Goal: Task Accomplishment & Management: Manage account settings

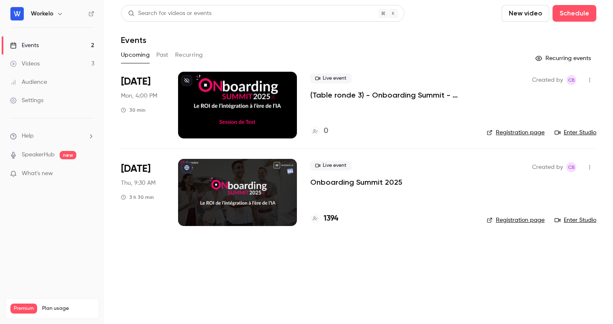
click at [358, 181] on p "Onboarding Summit 2025" at bounding box center [356, 182] width 92 height 10
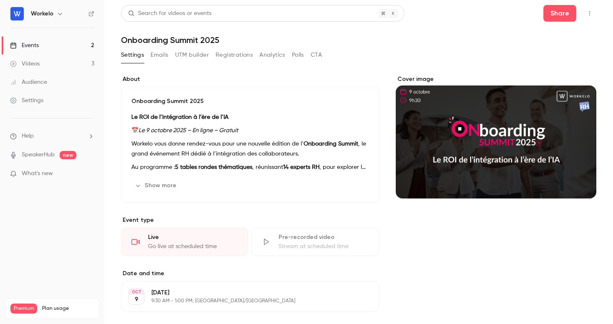
click at [593, 10] on icon "button" at bounding box center [590, 13] width 7 height 6
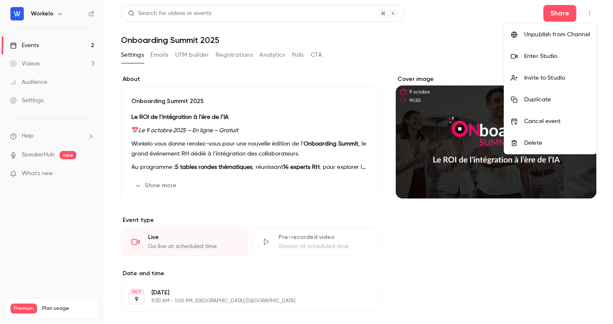
click at [160, 53] on div at bounding box center [306, 162] width 613 height 324
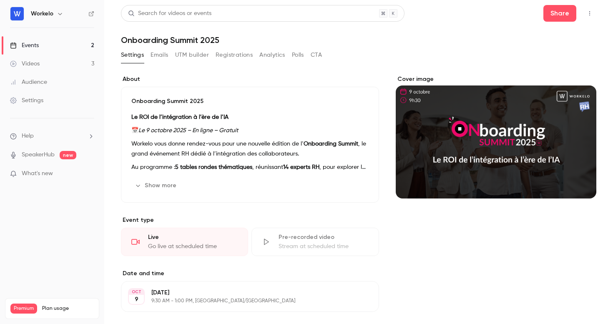
click at [160, 50] on button "Emails" at bounding box center [160, 54] width 18 height 13
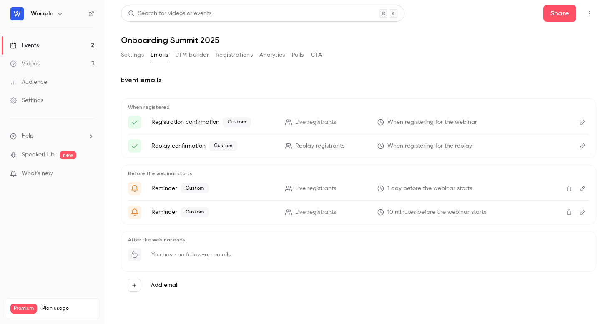
click at [230, 54] on button "Registrations" at bounding box center [234, 54] width 37 height 13
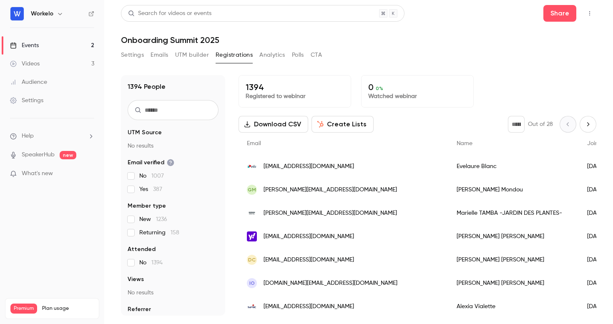
click at [299, 58] on button "Polls" at bounding box center [298, 54] width 12 height 13
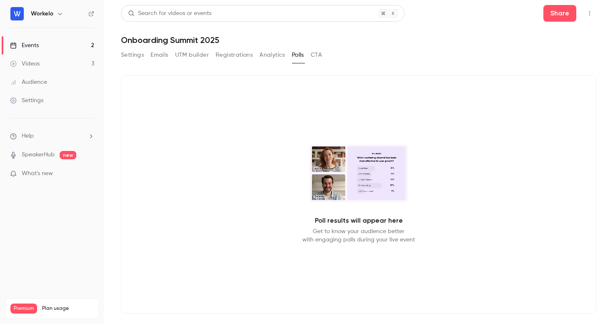
click at [373, 206] on div "Poll results will appear here Get to know your audience better with engaging po…" at bounding box center [359, 194] width 476 height 239
click at [352, 232] on p "Get to know your audience better with engaging polls during your live event" at bounding box center [358, 235] width 113 height 17
click at [319, 52] on button "CTA" at bounding box center [316, 54] width 11 height 13
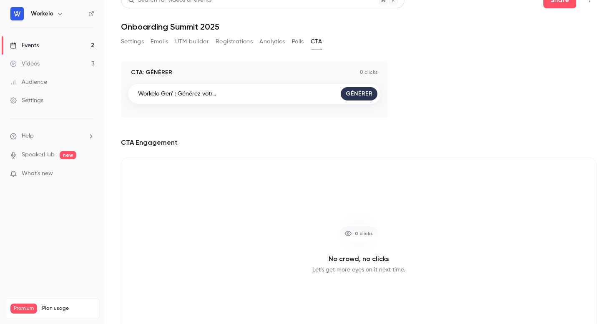
scroll to position [15, 0]
click at [165, 40] on button "Emails" at bounding box center [160, 40] width 18 height 13
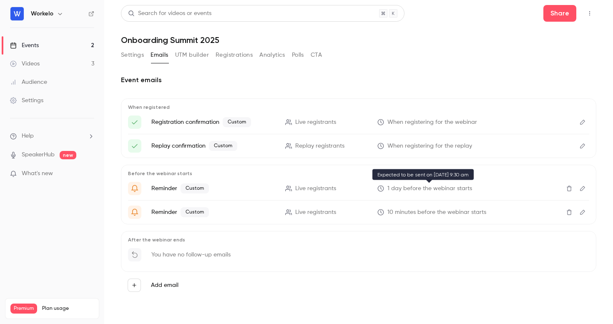
click at [439, 188] on span "1 day before the webinar starts" at bounding box center [430, 188] width 85 height 9
click at [587, 187] on button "Edit" at bounding box center [582, 188] width 13 height 13
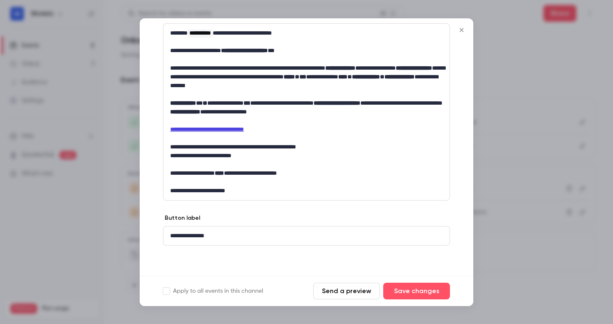
scroll to position [46, 0]
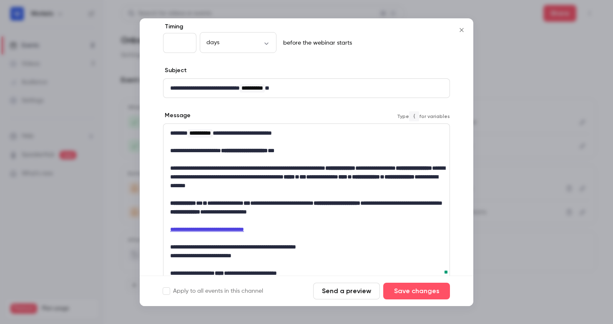
drag, startPoint x: 226, startPoint y: 133, endPoint x: 356, endPoint y: 157, distance: 131.9
click at [353, 158] on div "**********" at bounding box center [307, 212] width 286 height 176
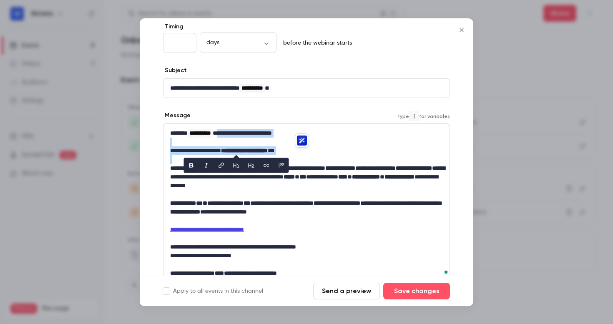
click at [343, 130] on p "**********" at bounding box center [306, 133] width 273 height 9
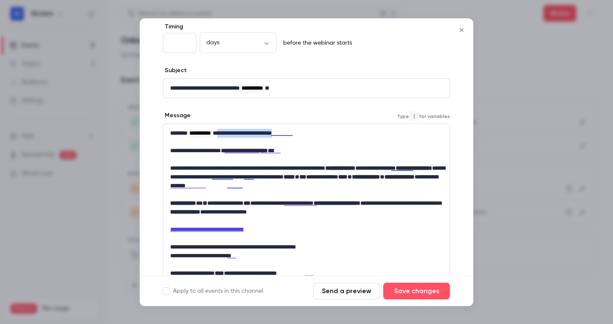
drag, startPoint x: 226, startPoint y: 132, endPoint x: 312, endPoint y: 134, distance: 86.4
click at [312, 134] on p "**********" at bounding box center [306, 133] width 273 height 9
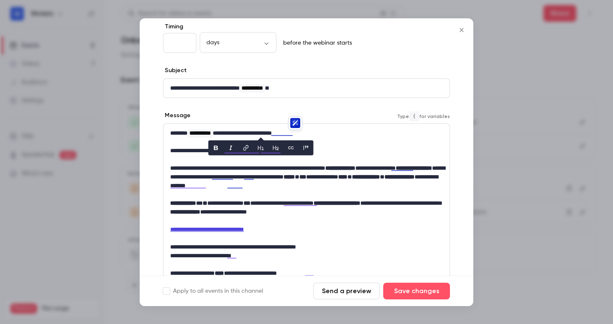
click at [179, 152] on p "**********" at bounding box center [306, 150] width 273 height 9
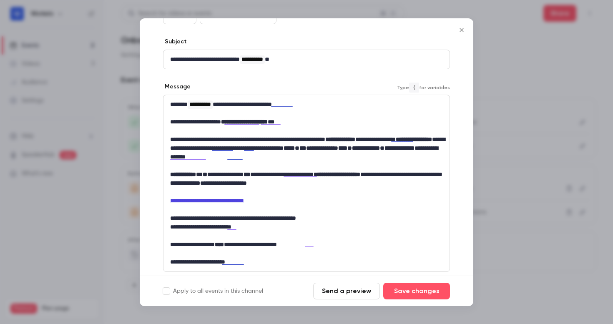
scroll to position [75, 0]
click at [244, 201] on link "**********" at bounding box center [207, 200] width 74 height 6
click at [238, 201] on link "**********" at bounding box center [207, 200] width 74 height 6
click at [244, 201] on link "**********" at bounding box center [207, 200] width 74 height 6
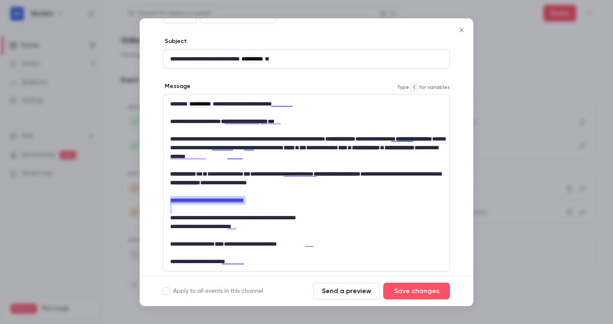
click at [244, 201] on link "**********" at bounding box center [207, 200] width 74 height 6
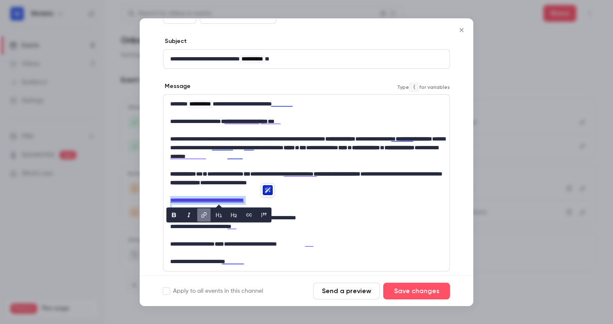
click at [205, 213] on icon "link" at bounding box center [204, 215] width 7 height 6
drag, startPoint x: 220, startPoint y: 215, endPoint x: 291, endPoint y: 215, distance: 70.5
click at [291, 215] on div "**********" at bounding box center [307, 183] width 286 height 176
click at [383, 204] on p "**********" at bounding box center [306, 200] width 273 height 9
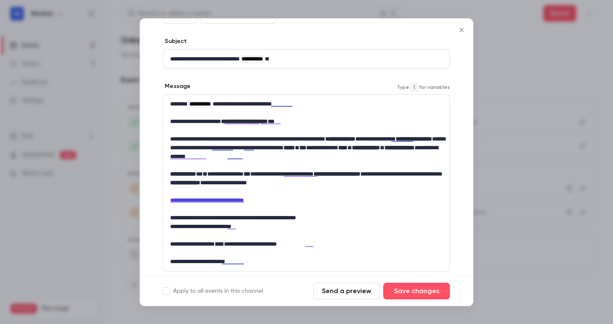
scroll to position [146, 0]
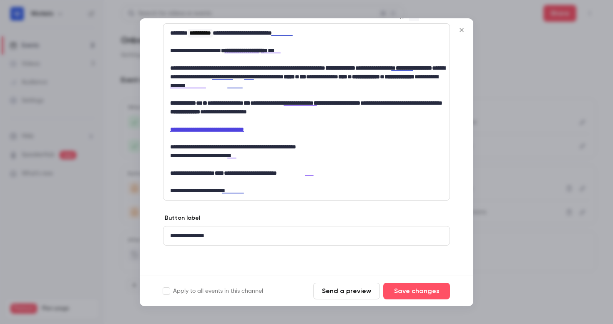
click at [464, 28] on icon "Close" at bounding box center [462, 30] width 10 height 7
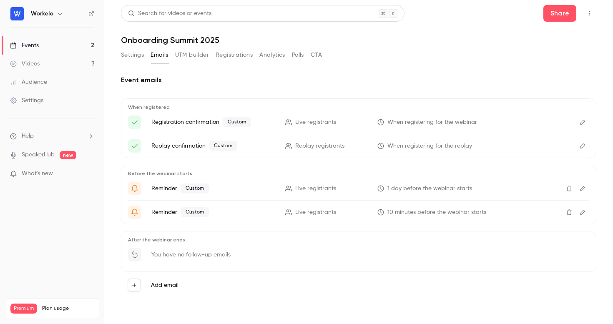
click at [583, 210] on icon "Edit" at bounding box center [582, 212] width 5 height 5
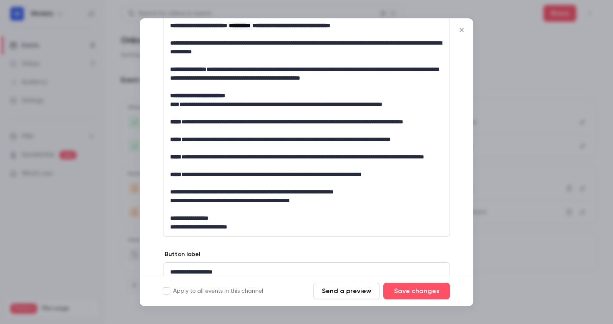
scroll to position [190, 0]
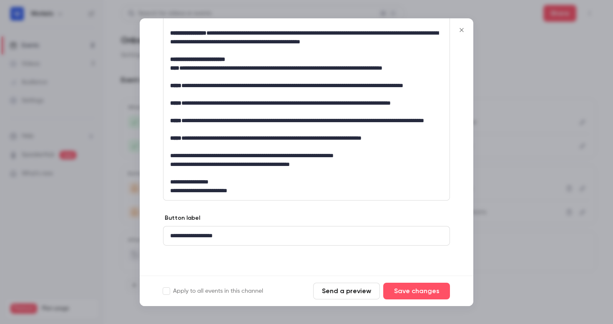
click at [460, 28] on icon "Close" at bounding box center [462, 30] width 10 height 7
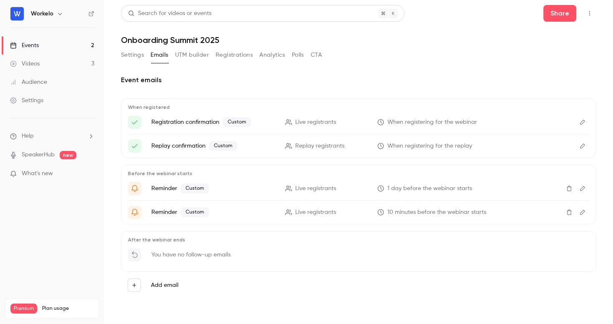
click at [130, 54] on button "Settings" at bounding box center [132, 54] width 23 height 13
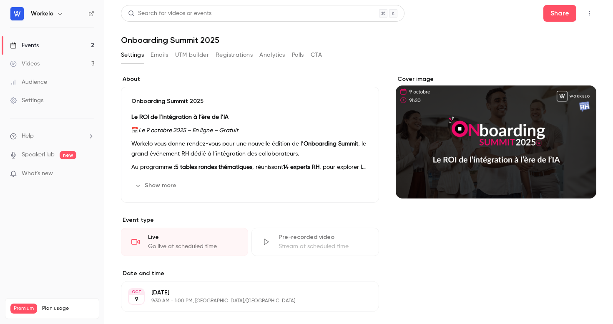
click at [135, 54] on button "Settings" at bounding box center [132, 54] width 23 height 13
click at [162, 184] on button "Show more" at bounding box center [156, 185] width 50 height 13
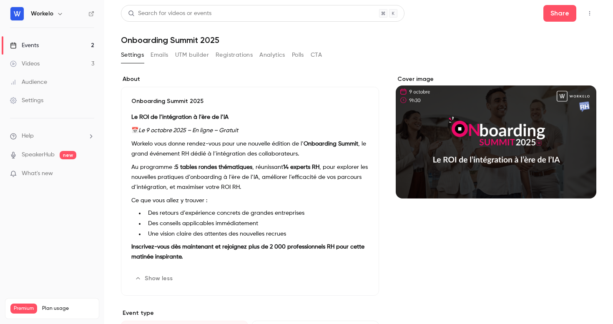
click at [352, 275] on button "Edit" at bounding box center [353, 278] width 30 height 13
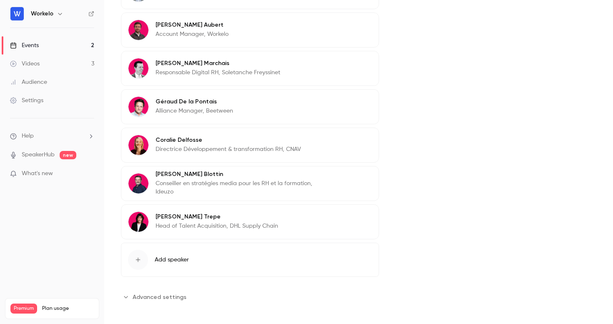
scroll to position [791, 0]
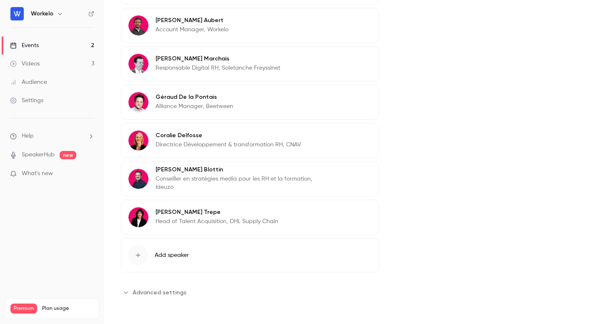
click at [181, 292] on span "Advanced settings" at bounding box center [160, 292] width 54 height 9
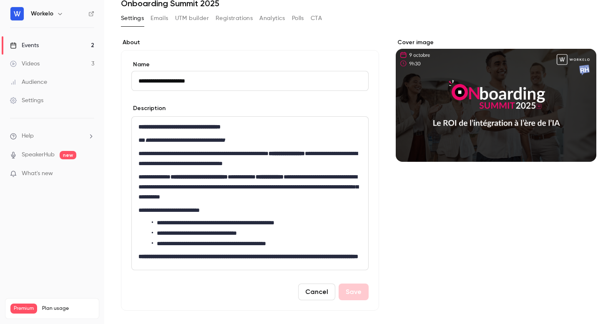
scroll to position [0, 0]
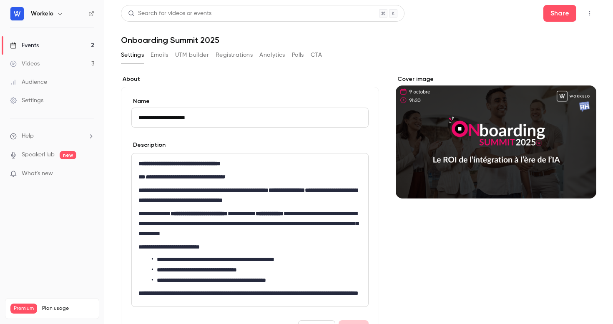
click at [237, 54] on button "Registrations" at bounding box center [234, 54] width 37 height 13
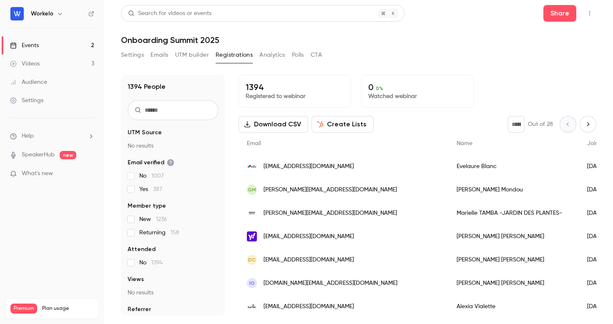
click at [272, 55] on button "Analytics" at bounding box center [273, 54] width 26 height 13
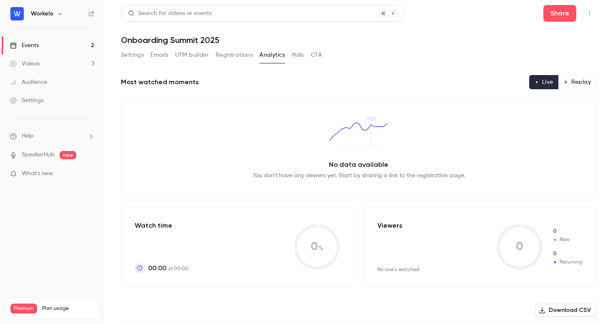
click at [590, 12] on icon "button" at bounding box center [590, 13] width 7 height 6
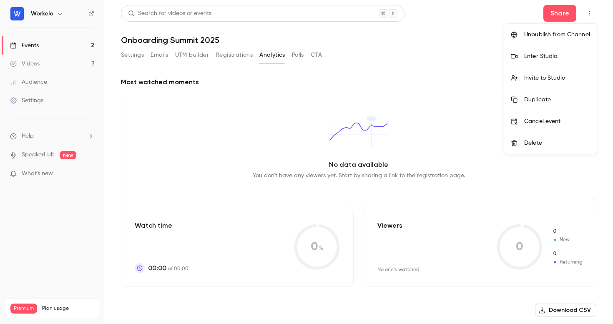
click at [161, 50] on div at bounding box center [306, 162] width 613 height 324
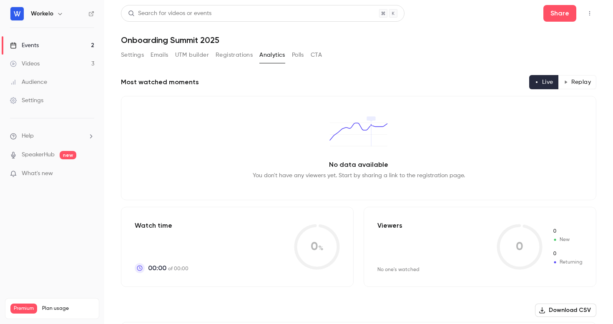
click at [161, 53] on button "Emails" at bounding box center [160, 54] width 18 height 13
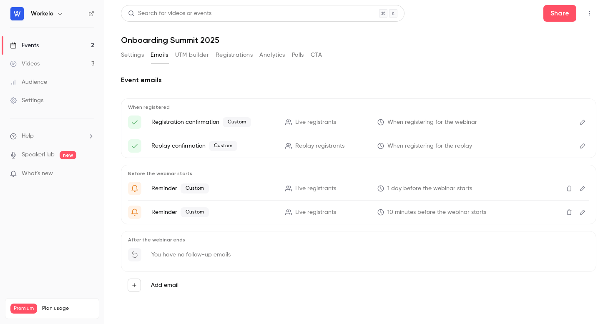
click at [201, 56] on button "UTM builder" at bounding box center [192, 54] width 34 height 13
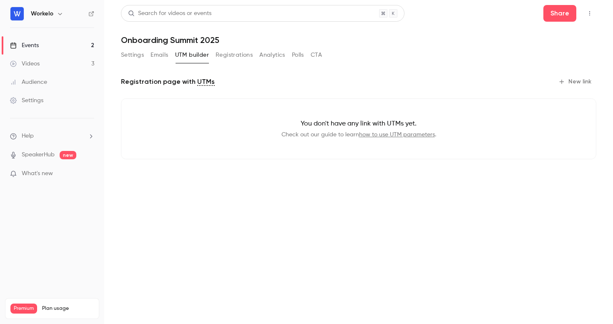
click at [232, 57] on button "Registrations" at bounding box center [234, 54] width 37 height 13
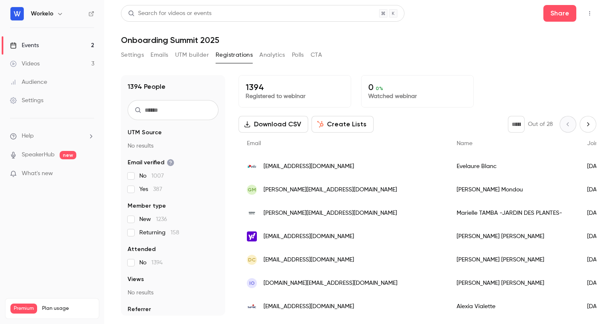
click at [137, 55] on button "Settings" at bounding box center [132, 54] width 23 height 13
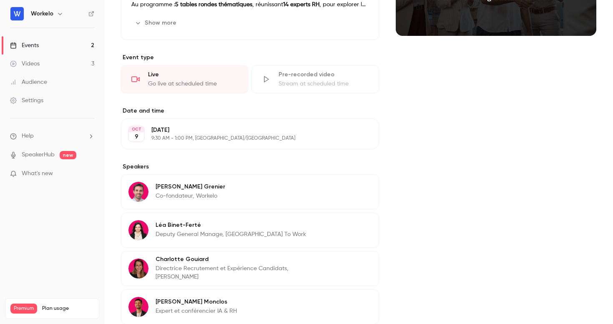
scroll to position [164, 0]
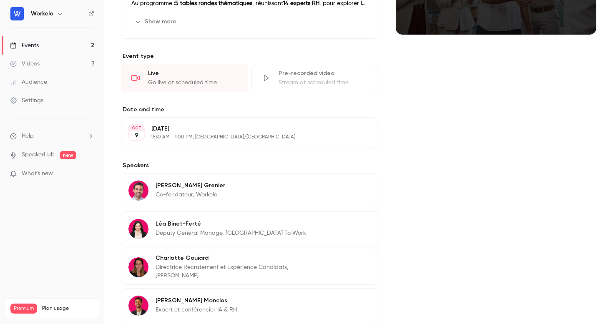
click at [366, 131] on button "Edit" at bounding box center [357, 132] width 30 height 13
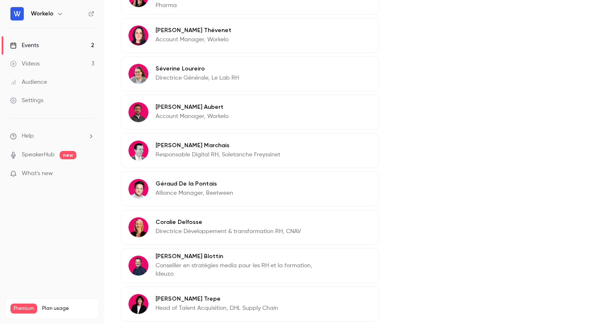
scroll to position [732, 0]
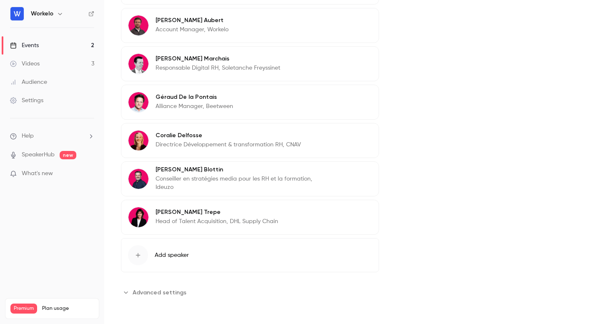
click at [175, 292] on span "Advanced settings" at bounding box center [160, 292] width 54 height 9
click at [29, 97] on div "Settings" at bounding box center [26, 100] width 33 height 8
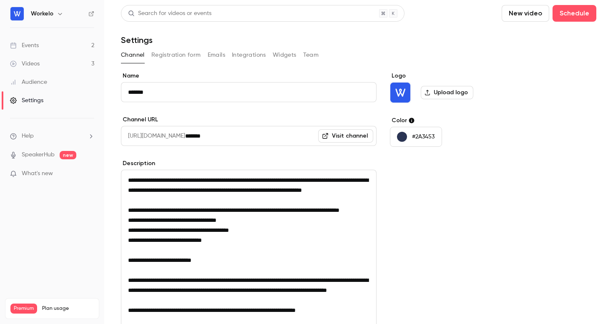
click at [249, 57] on button "Integrations" at bounding box center [249, 54] width 34 height 13
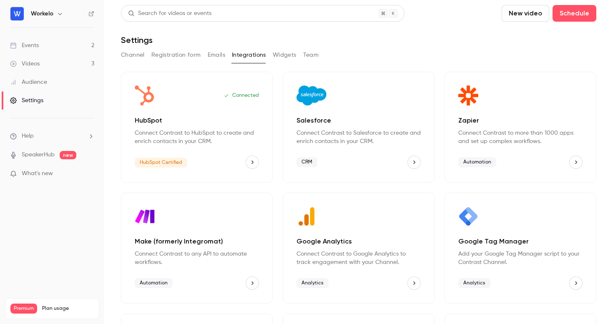
click at [307, 53] on button "Team" at bounding box center [311, 54] width 16 height 13
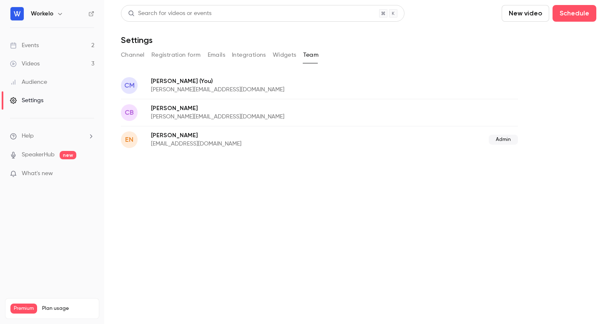
click at [284, 53] on button "Widgets" at bounding box center [285, 54] width 24 height 13
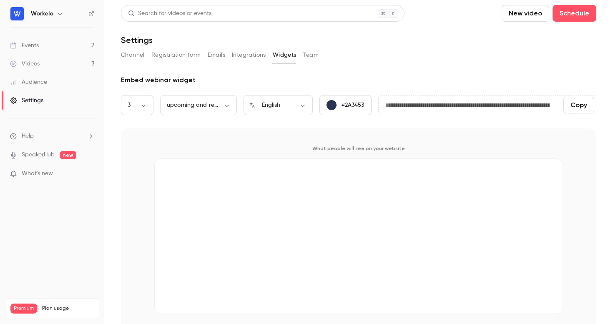
click at [246, 54] on button "Integrations" at bounding box center [249, 54] width 34 height 13
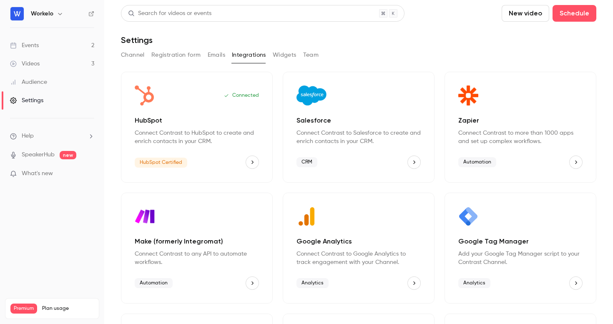
click at [211, 53] on button "Emails" at bounding box center [217, 54] width 18 height 13
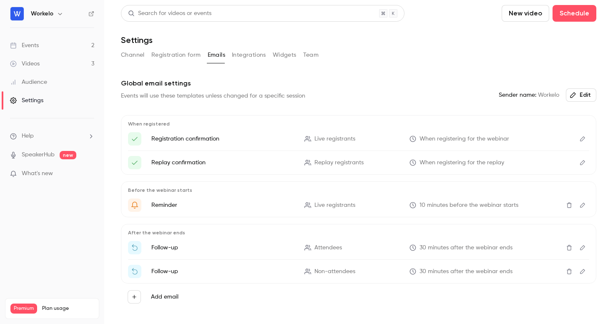
click at [170, 55] on button "Registration form" at bounding box center [176, 54] width 50 height 13
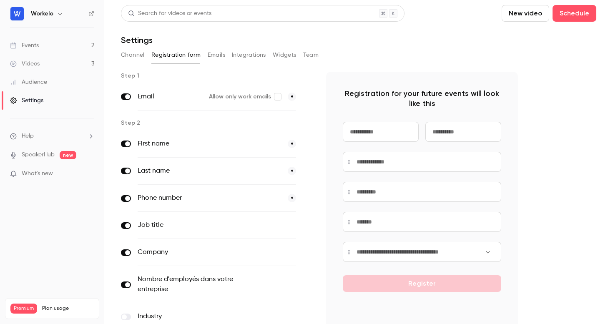
click at [220, 53] on button "Emails" at bounding box center [217, 54] width 18 height 13
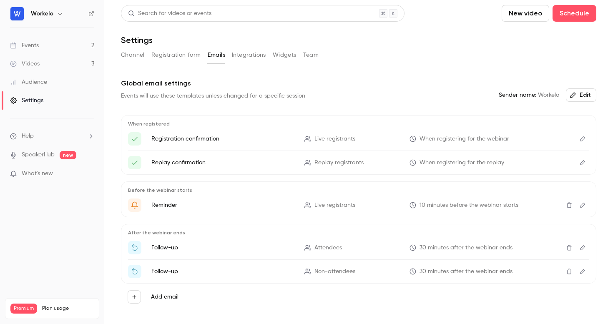
click at [184, 53] on button "Registration form" at bounding box center [176, 54] width 50 height 13
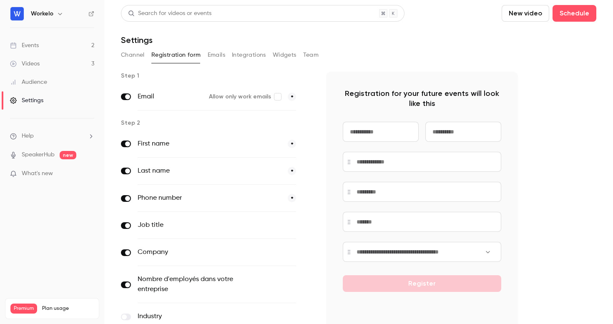
scroll to position [70, 0]
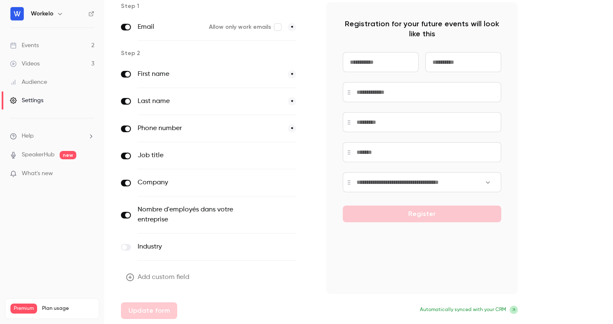
click at [35, 43] on div "Events" at bounding box center [24, 45] width 29 height 8
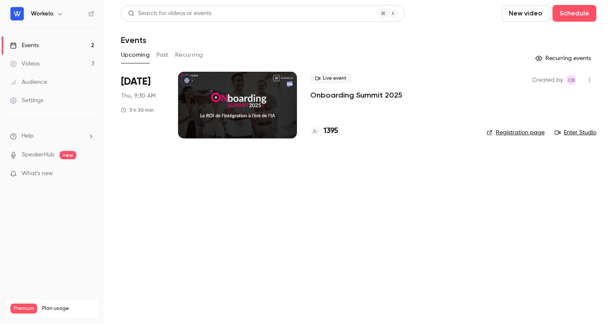
click at [590, 78] on icon "button" at bounding box center [590, 80] width 1 height 5
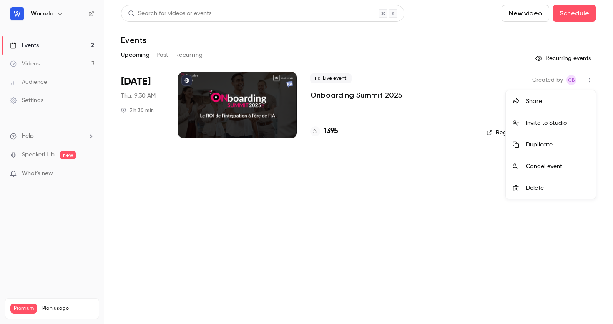
click at [370, 94] on div at bounding box center [306, 162] width 613 height 324
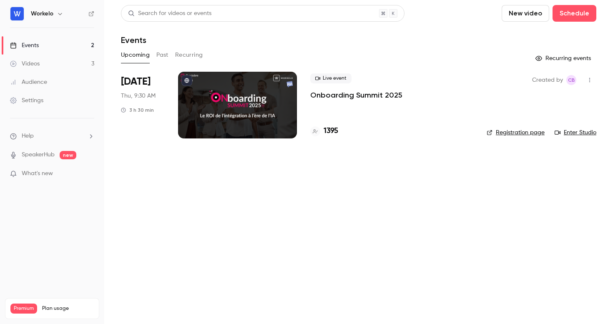
click at [345, 94] on p "Onboarding Summit 2025" at bounding box center [356, 95] width 92 height 10
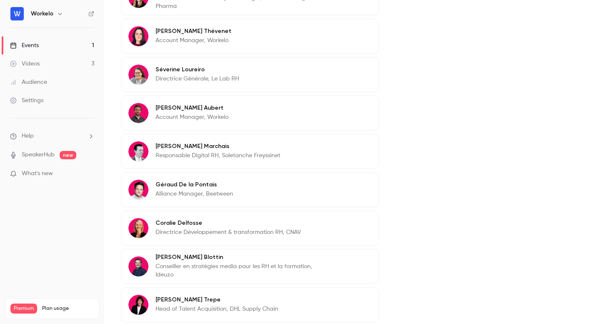
scroll to position [636, 0]
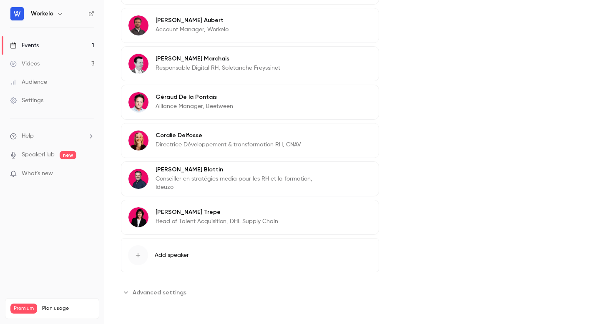
click at [174, 296] on span "Advanced settings" at bounding box center [160, 292] width 54 height 9
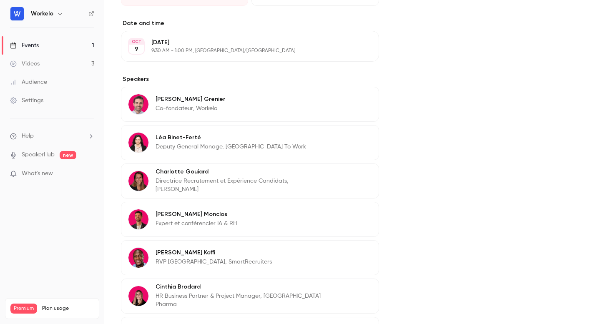
scroll to position [0, 0]
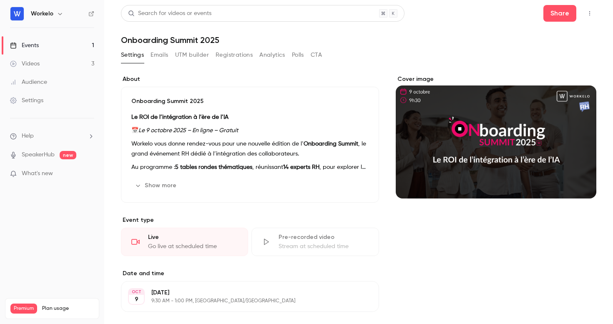
click at [162, 54] on button "Emails" at bounding box center [160, 54] width 18 height 13
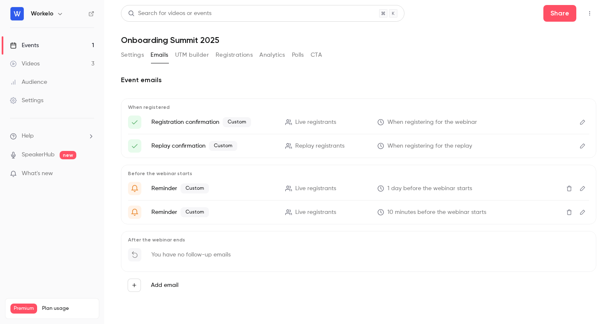
click at [185, 257] on p "You have no follow-up emails" at bounding box center [190, 255] width 79 height 8
click at [163, 290] on div "Add email" at bounding box center [359, 285] width 462 height 13
click at [160, 282] on label "Add email" at bounding box center [165, 285] width 28 height 8
click at [141, 282] on button "Add email" at bounding box center [134, 285] width 13 height 13
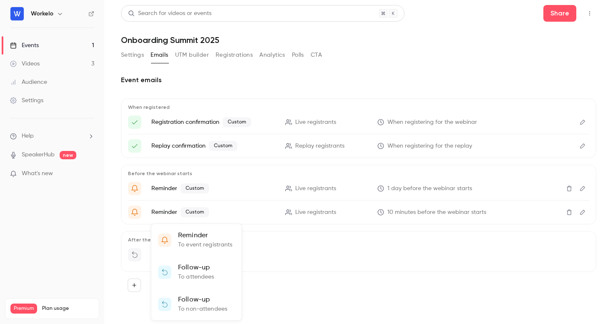
click at [288, 297] on div at bounding box center [306, 162] width 613 height 324
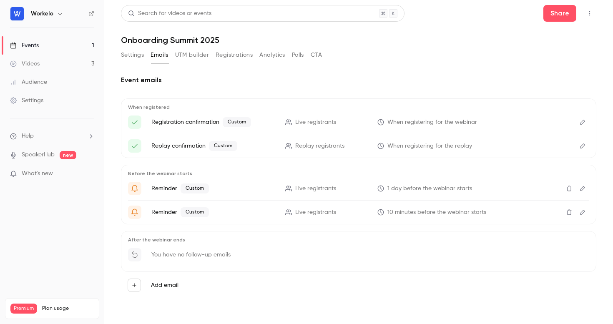
click at [186, 50] on button "UTM builder" at bounding box center [192, 54] width 34 height 13
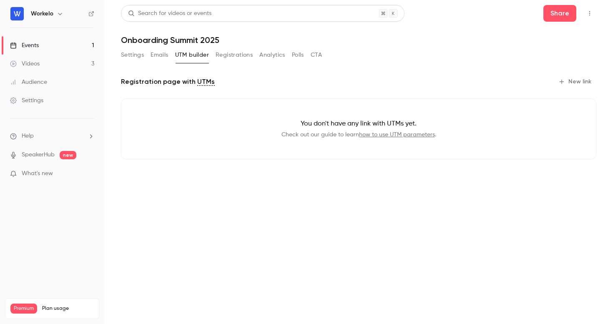
click at [222, 55] on button "Registrations" at bounding box center [234, 54] width 37 height 13
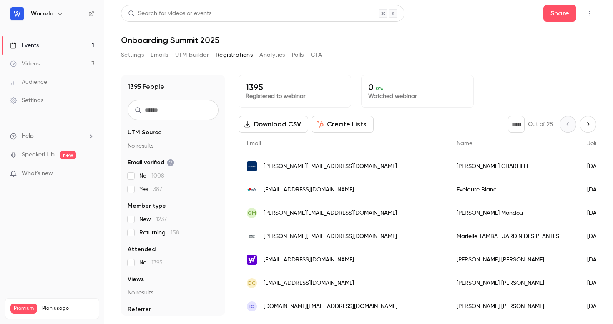
click at [272, 57] on button "Analytics" at bounding box center [273, 54] width 26 height 13
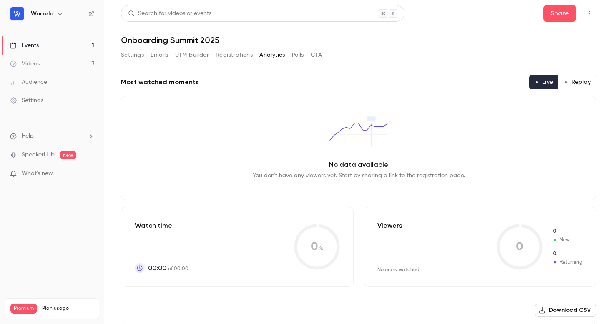
click at [296, 55] on button "Polls" at bounding box center [298, 54] width 12 height 13
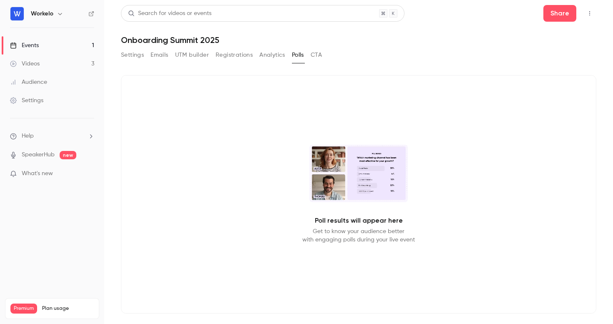
click at [318, 53] on button "CTA" at bounding box center [316, 54] width 11 height 13
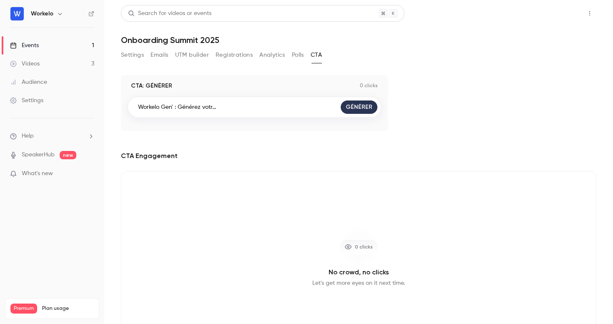
click at [558, 15] on button "Share" at bounding box center [560, 13] width 33 height 17
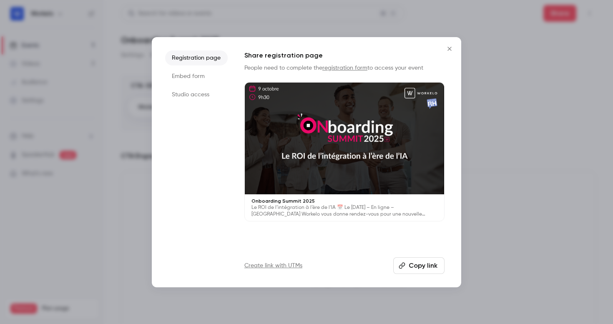
click at [198, 90] on li "Studio access" at bounding box center [196, 94] width 63 height 15
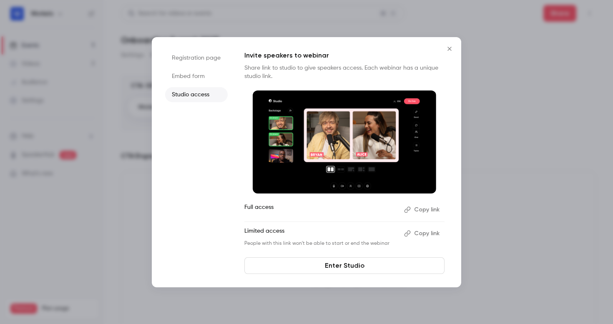
click at [192, 77] on li "Embed form" at bounding box center [196, 76] width 63 height 15
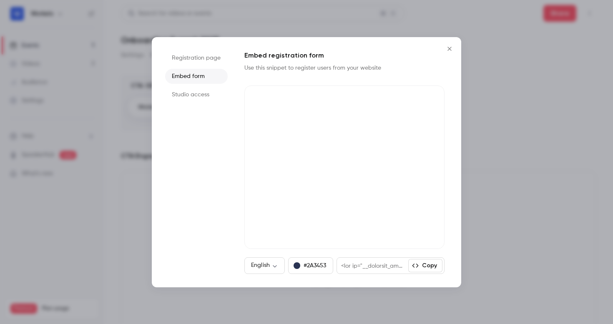
click at [190, 58] on li "Registration page" at bounding box center [196, 57] width 63 height 15
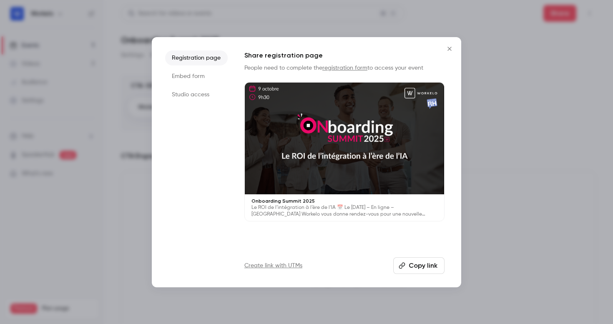
click at [452, 51] on icon "Close" at bounding box center [450, 48] width 10 height 7
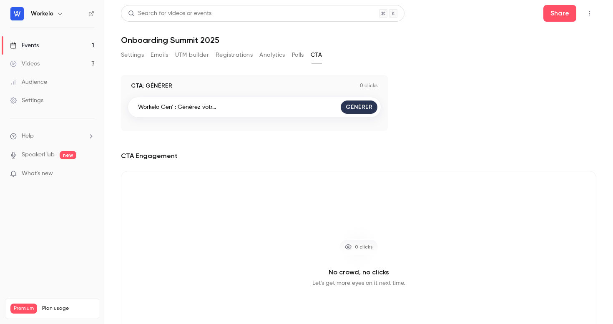
click at [60, 17] on icon "button" at bounding box center [60, 13] width 7 height 7
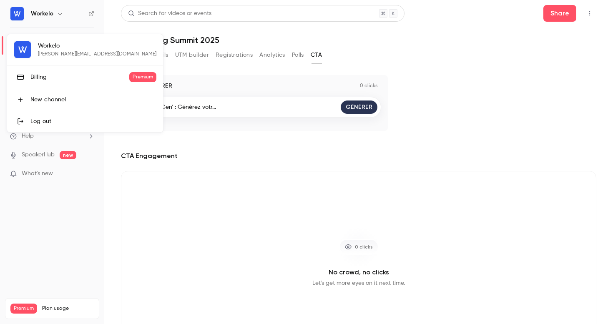
click at [189, 209] on div at bounding box center [306, 162] width 613 height 324
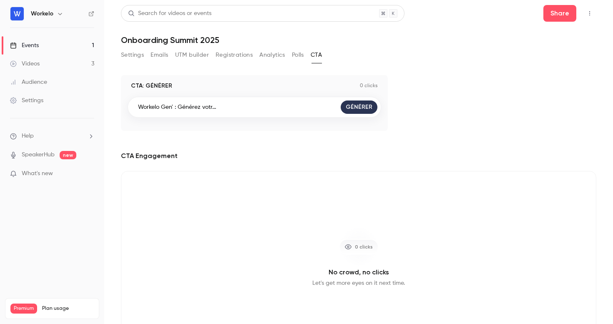
click at [33, 101] on div "Settings" at bounding box center [26, 100] width 33 height 8
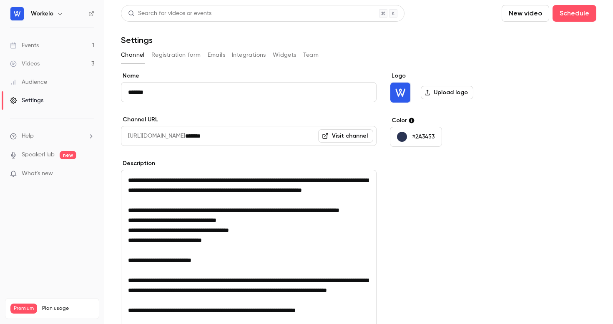
click at [179, 53] on button "Registration form" at bounding box center [176, 54] width 50 height 13
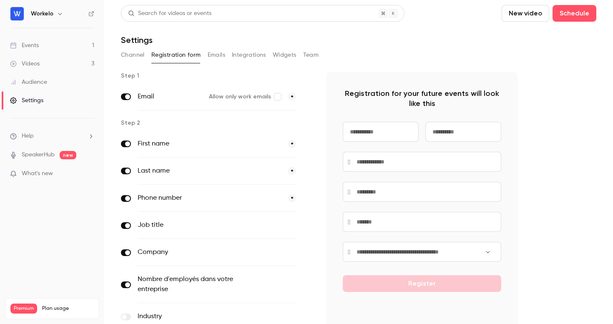
click at [139, 57] on button "Channel" at bounding box center [133, 54] width 24 height 13
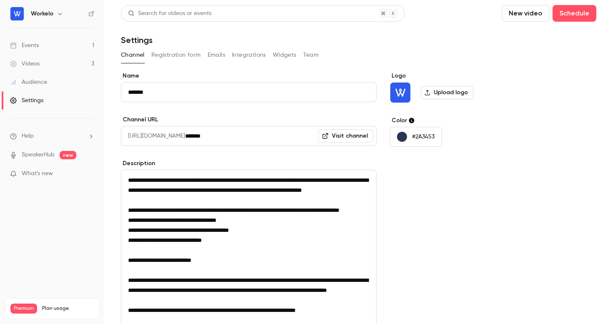
click at [309, 58] on button "Team" at bounding box center [311, 54] width 16 height 13
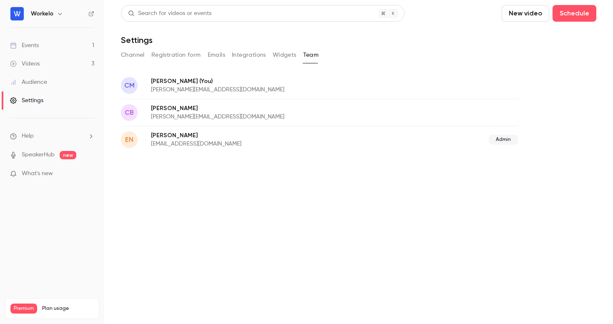
click at [282, 58] on button "Widgets" at bounding box center [285, 54] width 24 height 13
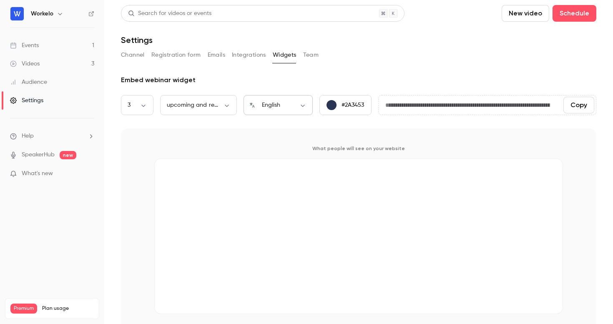
click at [287, 107] on body "**********" at bounding box center [306, 162] width 613 height 324
click at [273, 152] on li "Français" at bounding box center [278, 155] width 69 height 22
type input "**"
type input "**********"
click at [199, 108] on body "**********" at bounding box center [306, 162] width 613 height 324
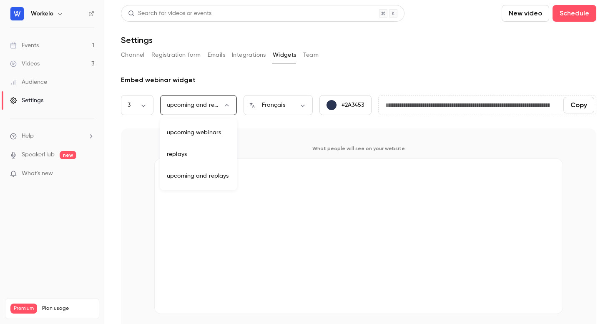
click at [180, 150] on li "replays" at bounding box center [198, 155] width 77 height 22
type input "****"
type input "**********"
click at [191, 115] on div "replays **** ​" at bounding box center [198, 105] width 77 height 20
click at [191, 101] on body "**********" at bounding box center [306, 162] width 613 height 324
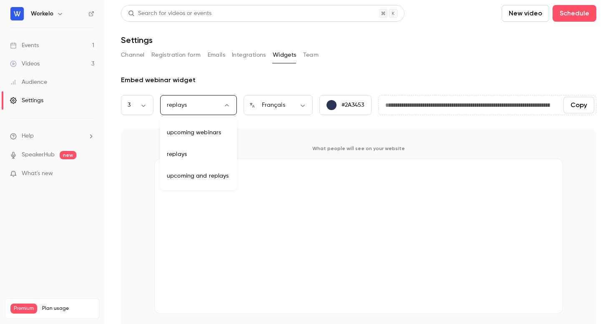
click at [189, 131] on li "upcoming webinars" at bounding box center [198, 133] width 77 height 22
type input "********"
type input "**********"
click at [253, 55] on button "Integrations" at bounding box center [249, 54] width 34 height 13
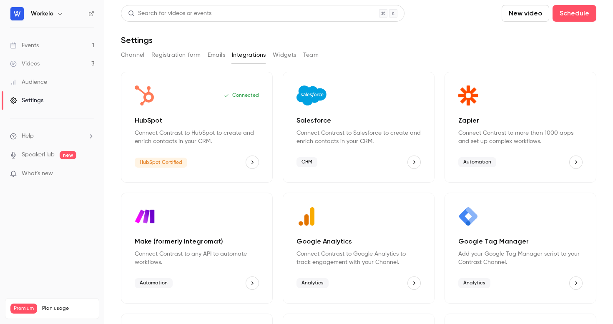
click at [305, 52] on button "Team" at bounding box center [311, 54] width 16 height 13
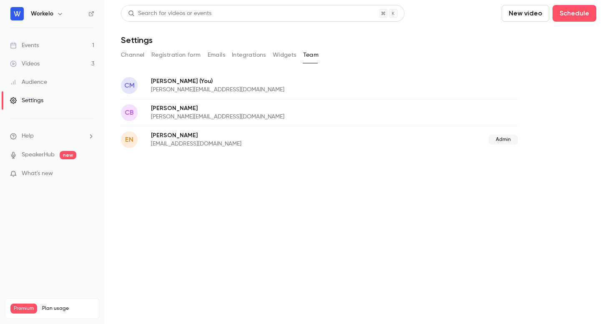
click at [213, 61] on button "Emails" at bounding box center [217, 54] width 18 height 13
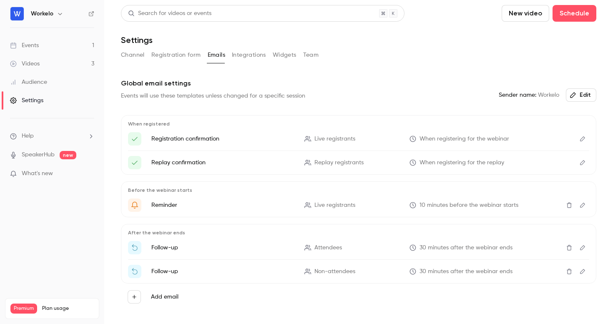
click at [42, 61] on link "Videos 3" at bounding box center [52, 64] width 104 height 18
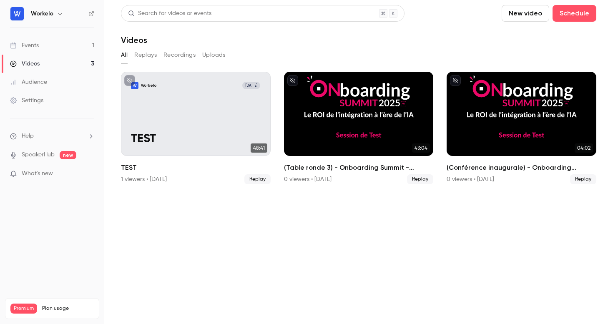
click at [43, 42] on link "Events 1" at bounding box center [52, 45] width 104 height 18
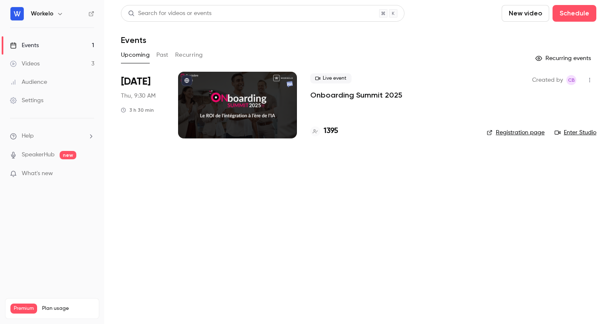
click at [240, 98] on div at bounding box center [237, 105] width 119 height 67
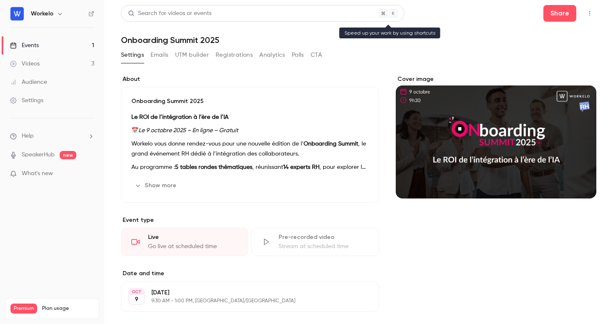
click at [351, 13] on div "Search for videos or events" at bounding box center [263, 13] width 284 height 17
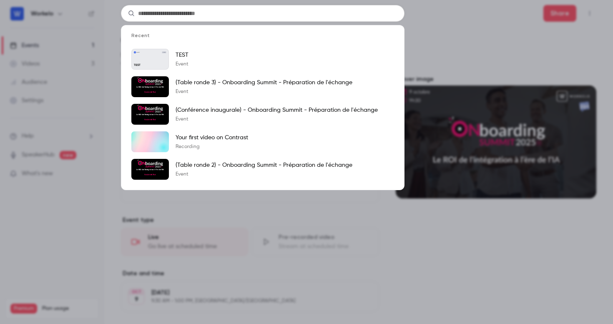
click at [440, 35] on div "Recent Workelo [DATE] TEST TEST Event (Table ronde 3) - Onboarding Summit - Pré…" at bounding box center [306, 162] width 613 height 324
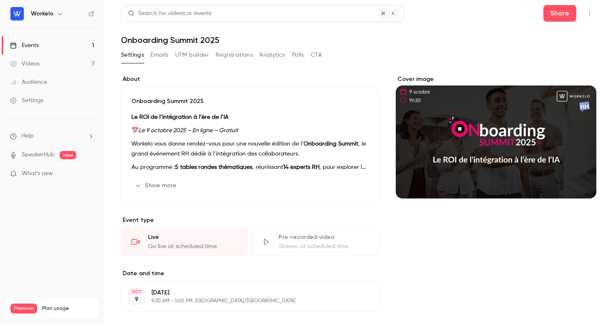
click at [590, 13] on icon "button" at bounding box center [590, 13] width 1 height 5
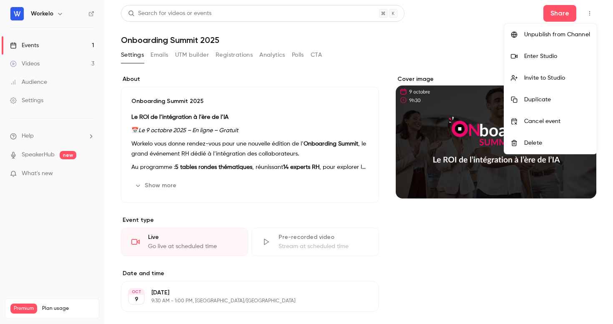
click at [458, 48] on div at bounding box center [306, 162] width 613 height 324
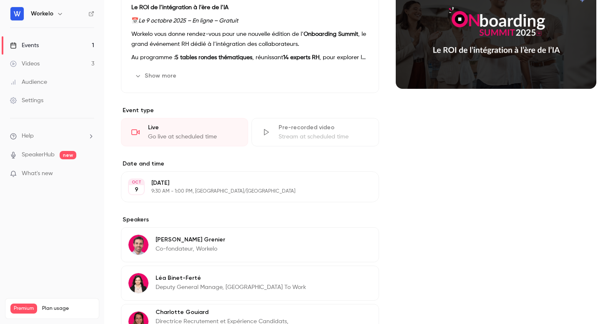
scroll to position [115, 0]
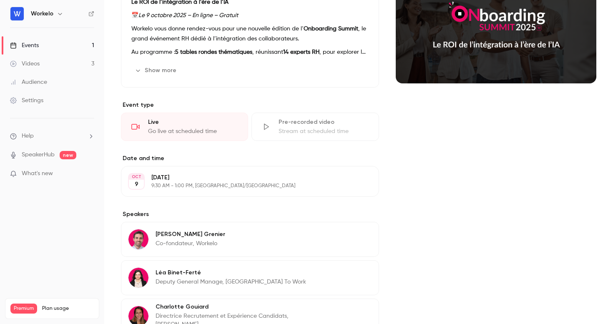
click at [191, 124] on div "Live" at bounding box center [193, 122] width 90 height 8
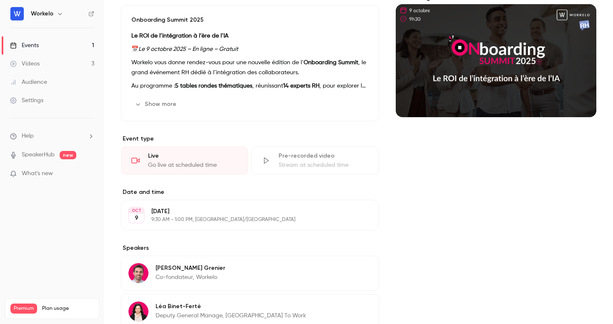
click at [156, 101] on button "Show more" at bounding box center [156, 104] width 50 height 13
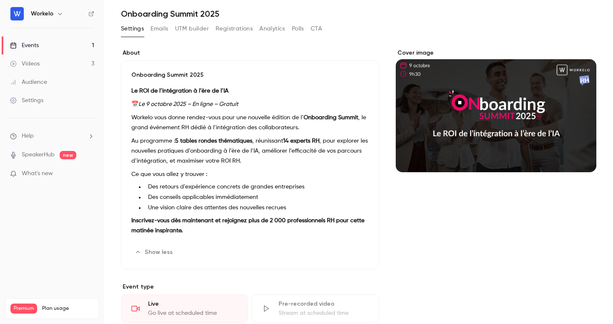
scroll to position [19, 0]
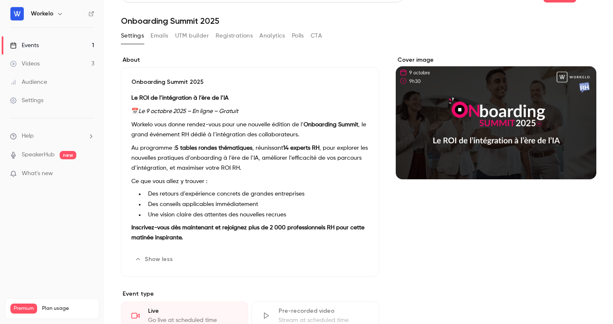
click at [356, 261] on button "Edit" at bounding box center [353, 259] width 30 height 13
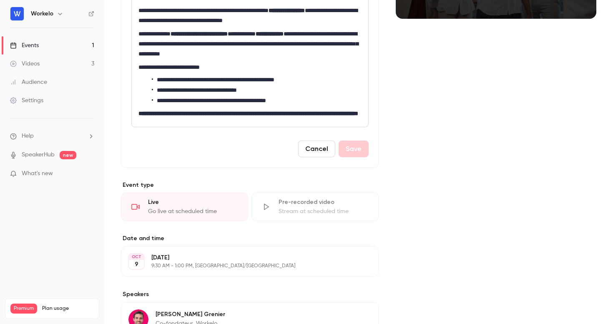
scroll to position [262, 0]
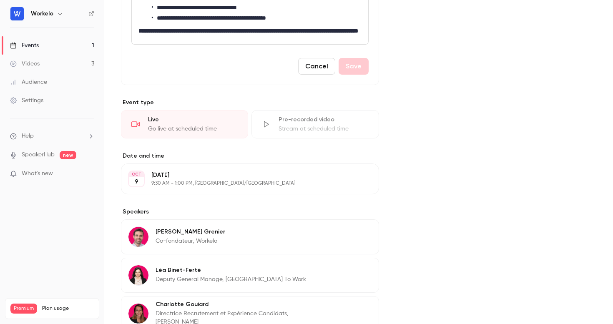
click at [360, 186] on button "Edit" at bounding box center [357, 178] width 30 height 13
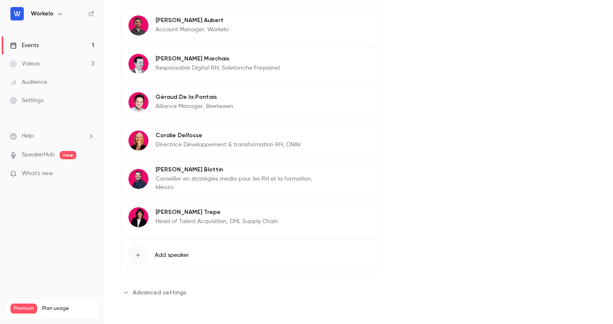
scroll to position [884, 0]
click at [149, 296] on span "Advanced settings" at bounding box center [160, 292] width 54 height 9
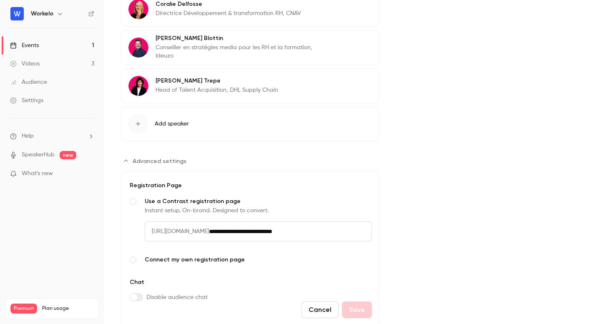
scroll to position [1048, 0]
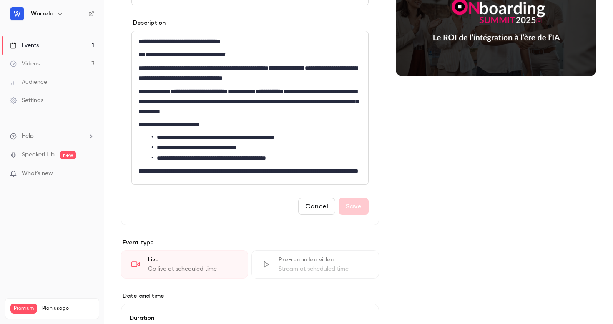
scroll to position [0, 0]
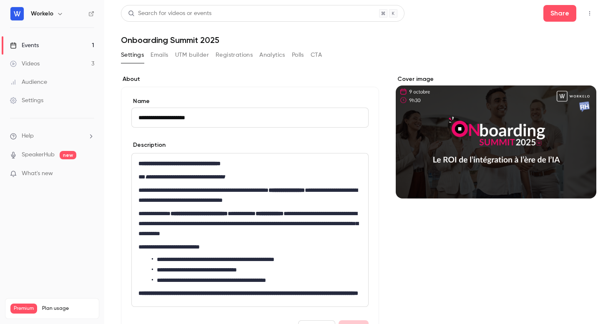
click at [587, 11] on icon "button" at bounding box center [590, 13] width 7 height 6
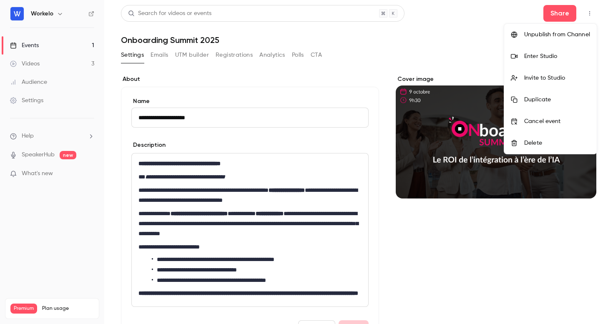
click at [35, 154] on div at bounding box center [306, 162] width 613 height 324
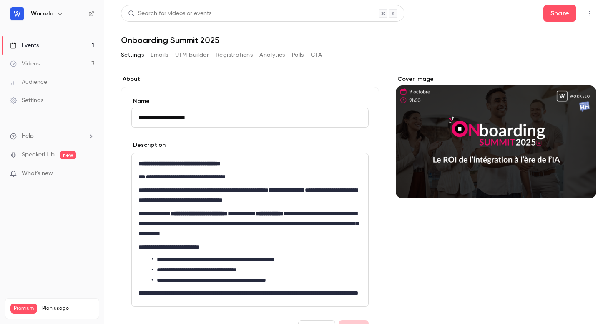
click at [35, 139] on li "Help" at bounding box center [52, 136] width 84 height 9
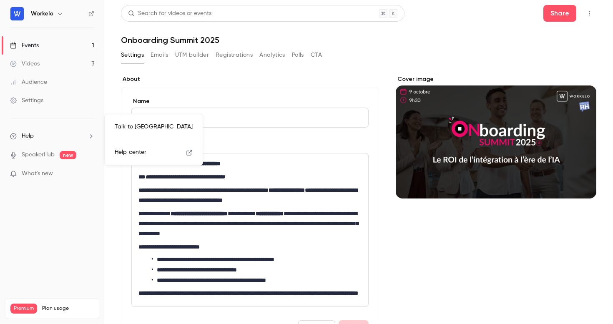
click at [144, 126] on link "Talk to [GEOGRAPHIC_DATA]" at bounding box center [153, 127] width 91 height 22
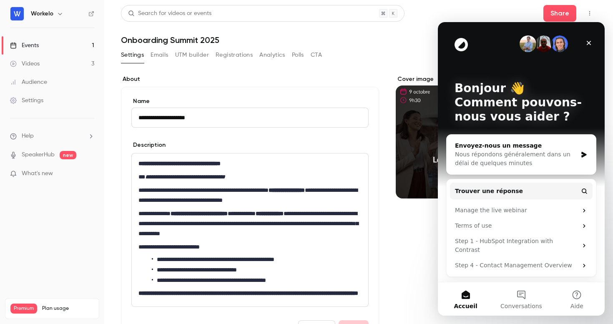
click at [500, 150] on div "Nous répondons généralement dans un délai de quelques minutes" at bounding box center [516, 159] width 122 height 18
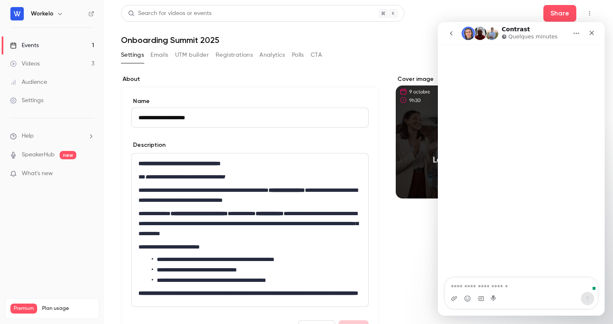
click at [451, 34] on icon "go back" at bounding box center [451, 33] width 7 height 7
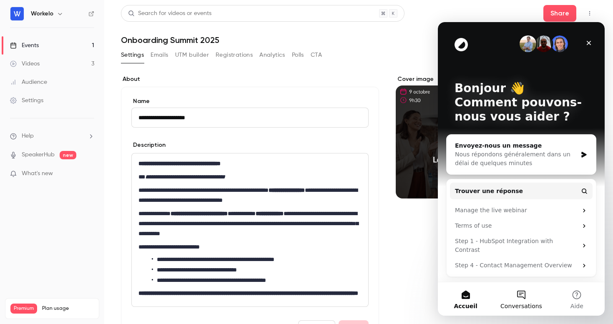
click at [525, 293] on button "Conversations" at bounding box center [521, 298] width 55 height 33
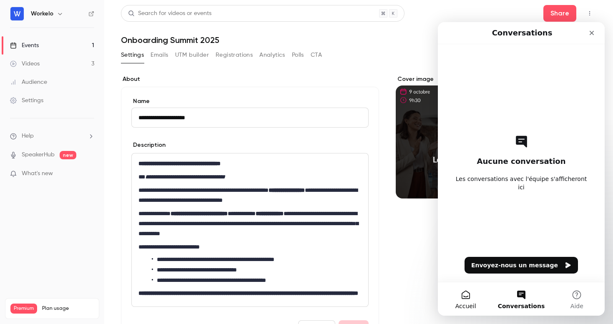
click at [468, 296] on button "Accueil" at bounding box center [465, 298] width 55 height 33
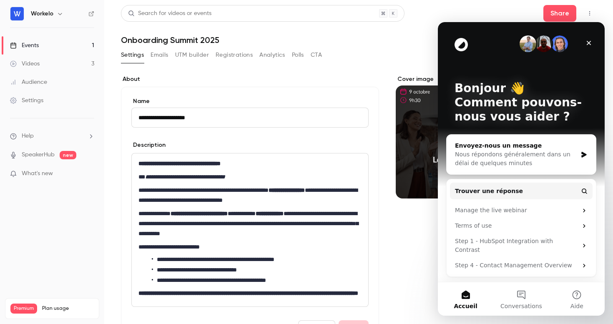
click at [510, 151] on div "Nous répondons généralement dans un délai de quelques minutes" at bounding box center [516, 159] width 122 height 18
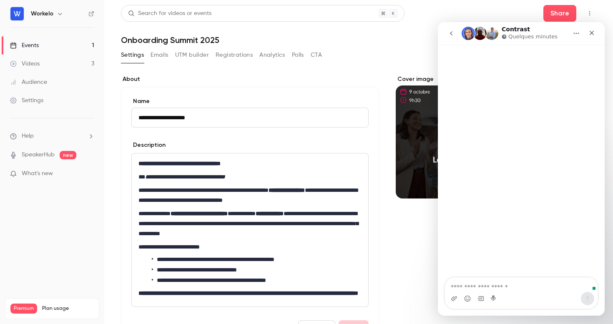
click at [489, 286] on textarea "Envoyer un message..." at bounding box center [521, 285] width 153 height 14
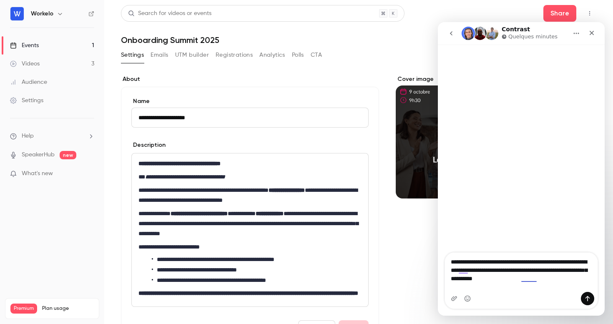
drag, startPoint x: 450, startPoint y: 287, endPoint x: 574, endPoint y: 290, distance: 123.9
click at [569, 284] on textarea "**********" at bounding box center [521, 268] width 153 height 31
type textarea "**********"
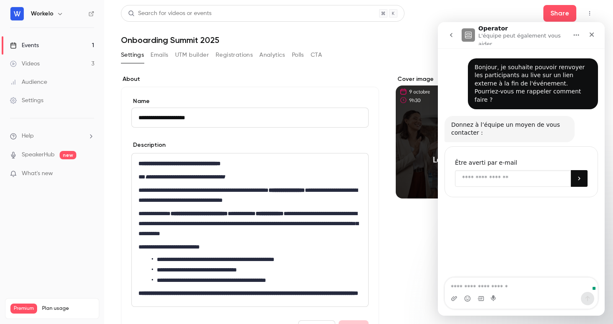
click at [498, 170] on input "Enter your email" at bounding box center [513, 178] width 116 height 17
click at [490, 170] on input "Enter your email" at bounding box center [513, 178] width 116 height 17
type input "**********"
click at [586, 38] on div "Fermer" at bounding box center [592, 34] width 15 height 15
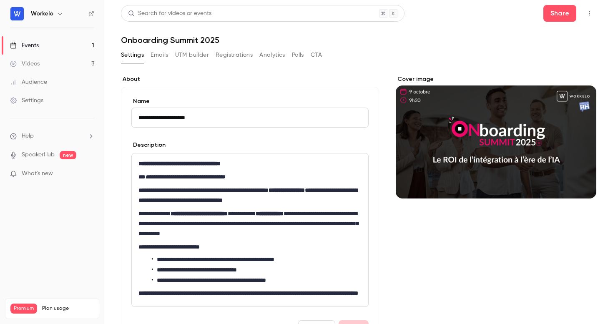
click at [50, 8] on div "Workelo" at bounding box center [52, 14] width 84 height 14
click at [47, 16] on h6 "Workelo" at bounding box center [42, 14] width 23 height 8
click at [88, 13] on icon at bounding box center [91, 14] width 6 height 6
click at [30, 81] on div "Audience" at bounding box center [28, 82] width 37 height 8
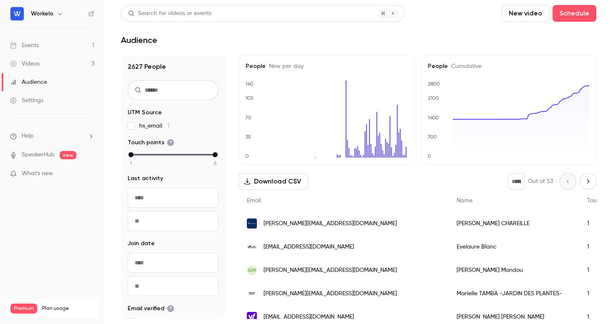
click at [41, 101] on div "Settings" at bounding box center [26, 100] width 33 height 8
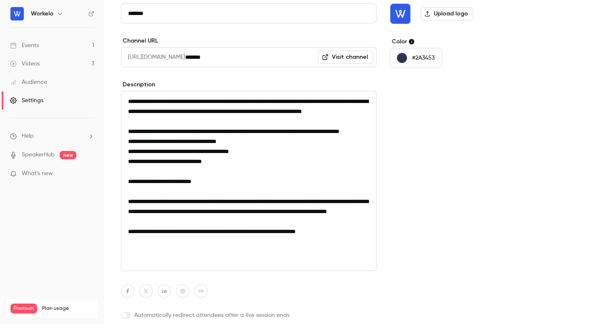
scroll to position [109, 0]
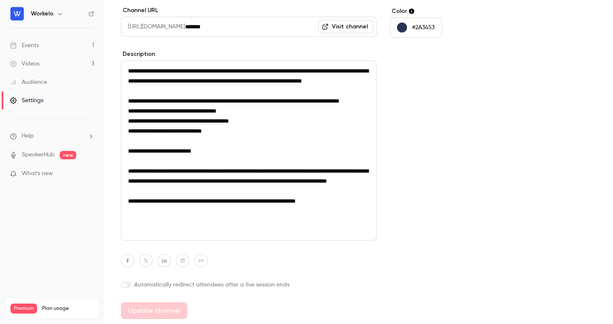
click at [209, 285] on label "Automatically redirect attendees after a live session ends" at bounding box center [249, 285] width 256 height 8
click at [174, 309] on input "********" at bounding box center [249, 306] width 256 height 20
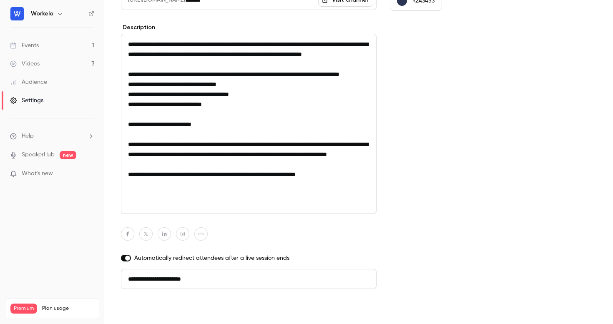
click at [156, 313] on button "Update channel" at bounding box center [154, 310] width 66 height 17
type input "**********"
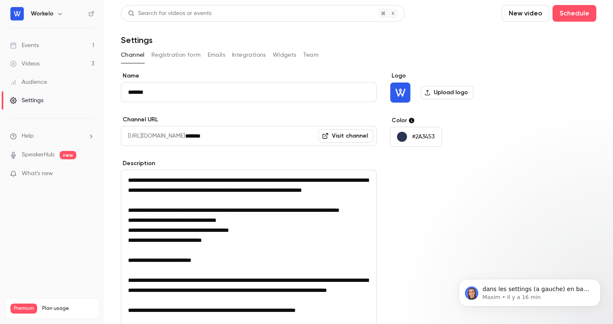
scroll to position [0, 0]
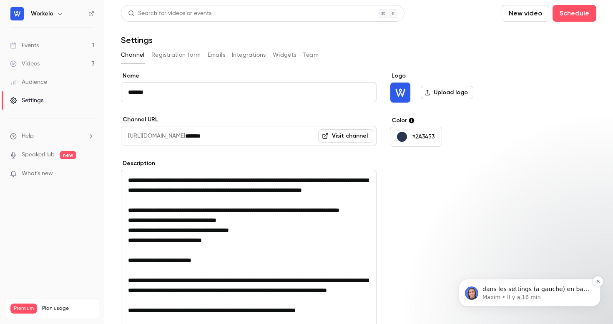
click at [508, 303] on div "dans les settings (a gauche) en bas de la page tu as la redirection Maxim • Il …" at bounding box center [530, 293] width 142 height 28
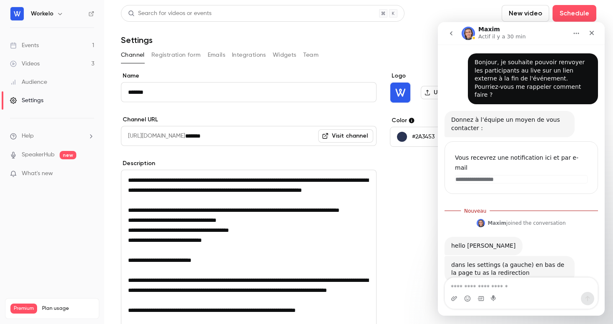
scroll to position [5, 0]
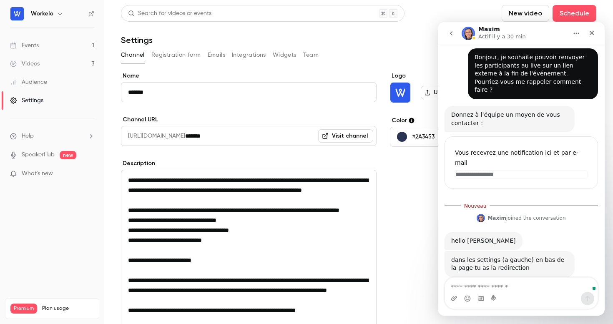
click at [491, 285] on textarea "Envoyer un message..." at bounding box center [521, 285] width 153 height 14
type textarea "**********"
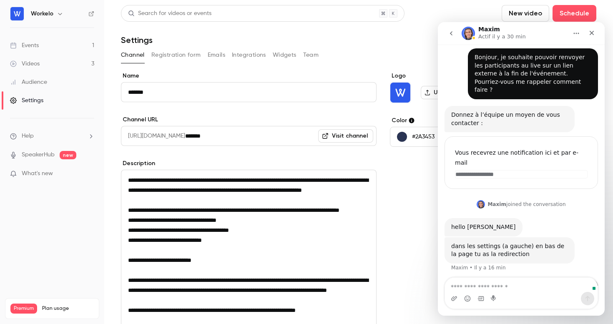
scroll to position [16, 0]
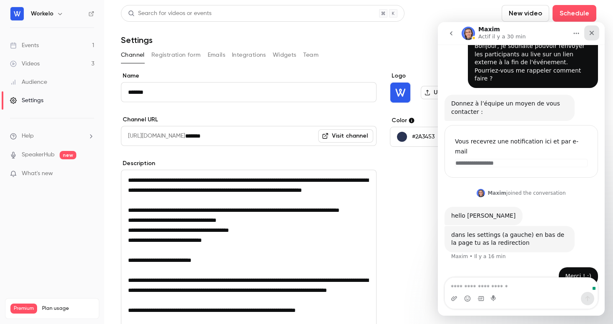
click at [588, 34] on div "Fermer" at bounding box center [592, 32] width 15 height 15
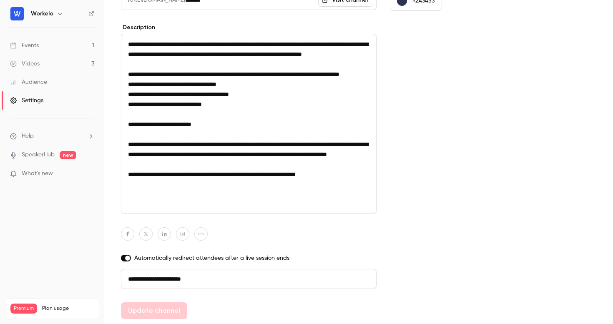
scroll to position [0, 0]
